Goal: Navigation & Orientation: Find specific page/section

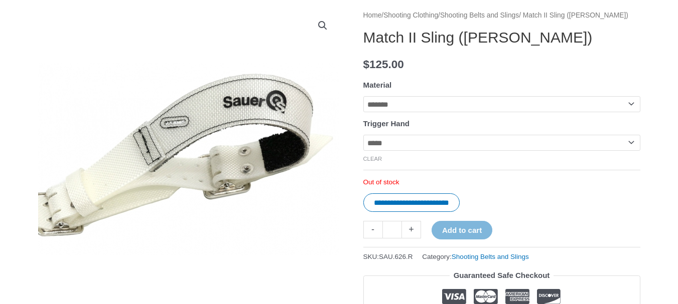
scroll to position [133, 0]
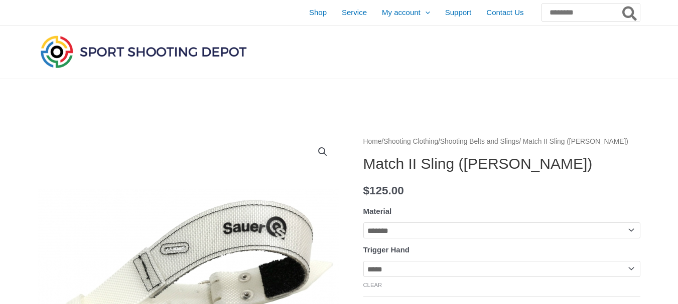
click at [510, 143] on link "Shooting Belts and Slings" at bounding box center [479, 142] width 79 height 8
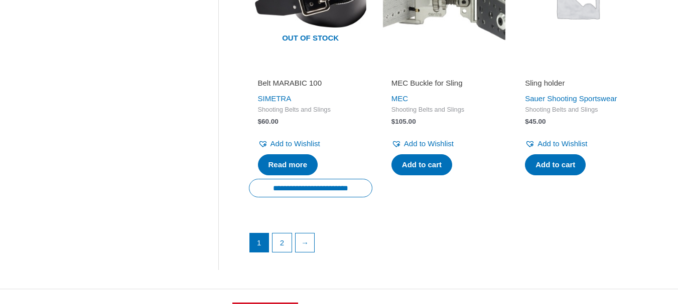
scroll to position [1424, 0]
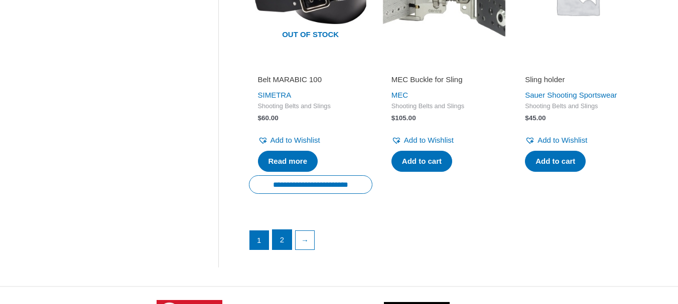
click at [286, 234] on link "2" at bounding box center [281, 240] width 19 height 20
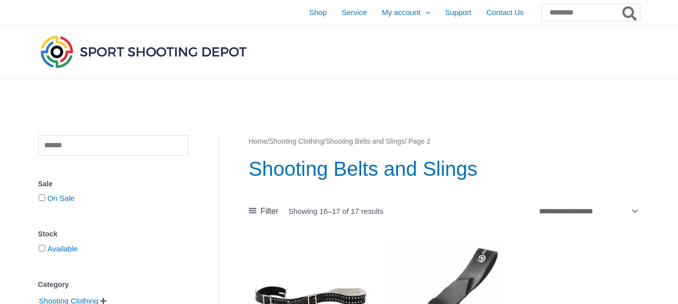
click at [192, 51] on img at bounding box center [143, 51] width 211 height 37
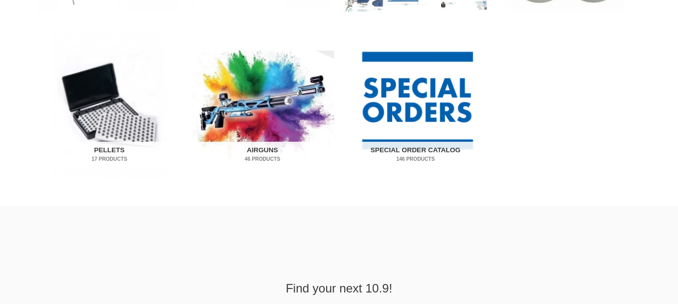
scroll to position [681, 0]
